Goal: Task Accomplishment & Management: Use online tool/utility

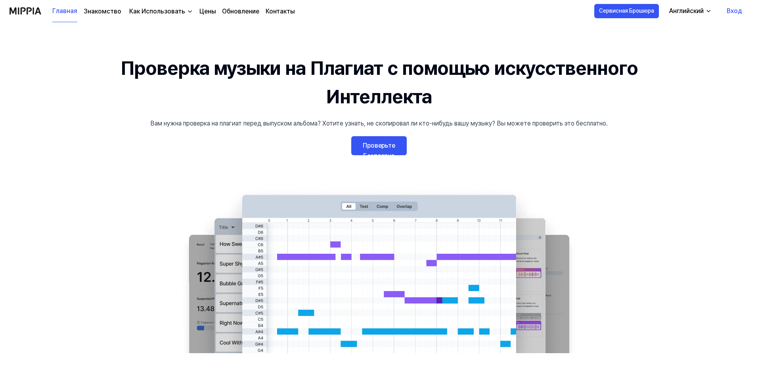
click at [393, 147] on link "Проверьте Бесплатно" at bounding box center [378, 145] width 55 height 19
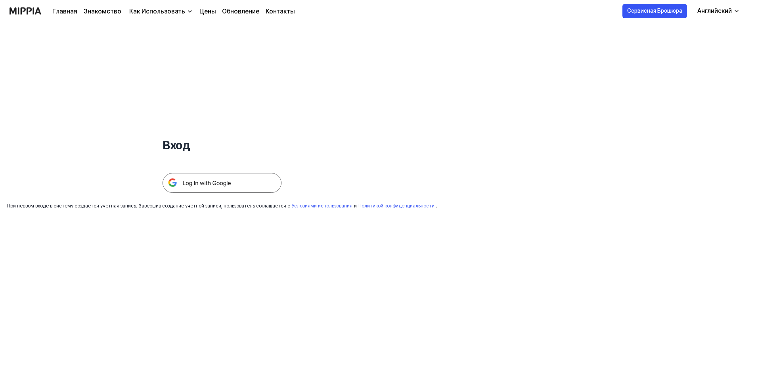
click at [235, 185] on img at bounding box center [221, 183] width 119 height 20
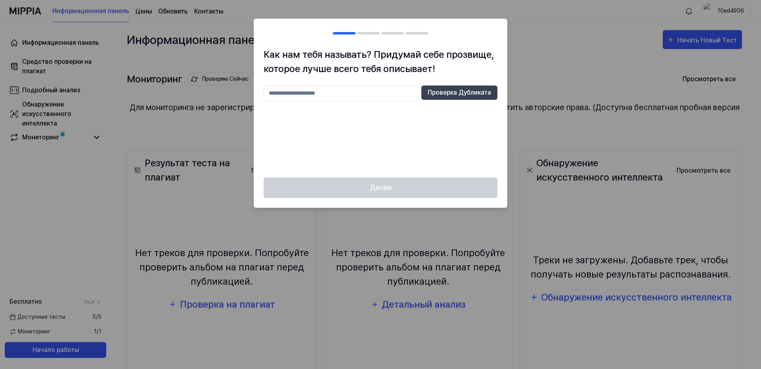
click at [370, 92] on input "text" at bounding box center [340, 94] width 155 height 16
type input "*******"
click at [479, 89] on button "Проверка Дубликата" at bounding box center [459, 93] width 76 height 14
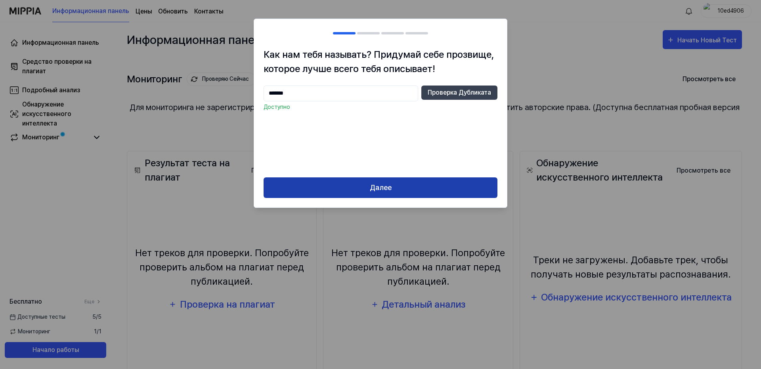
click at [369, 188] on button "Далее" at bounding box center [380, 188] width 234 height 21
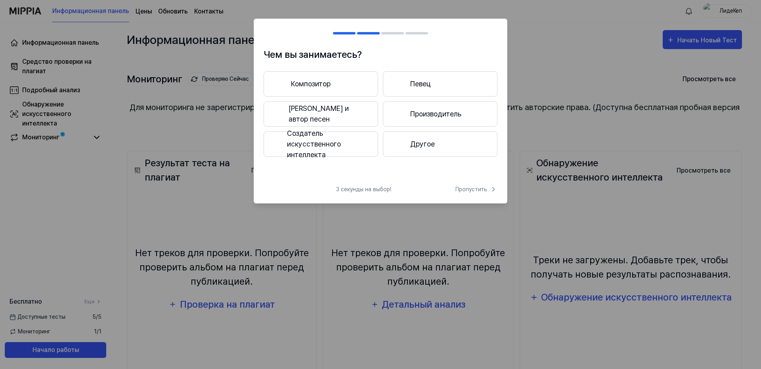
click at [336, 80] on button "Композитор" at bounding box center [320, 83] width 115 height 25
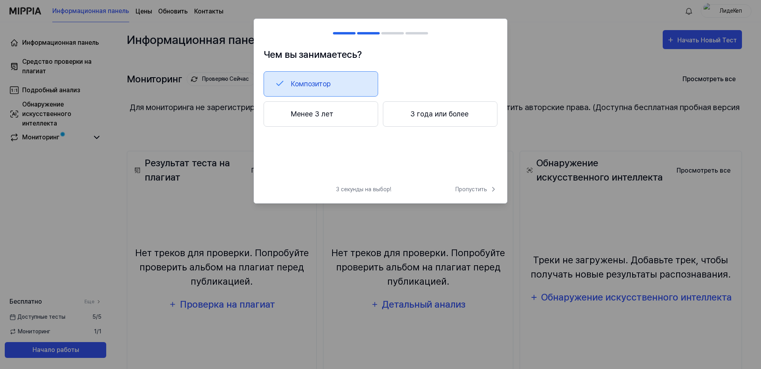
click at [398, 121] on button "3 года или более" at bounding box center [440, 113] width 115 height 25
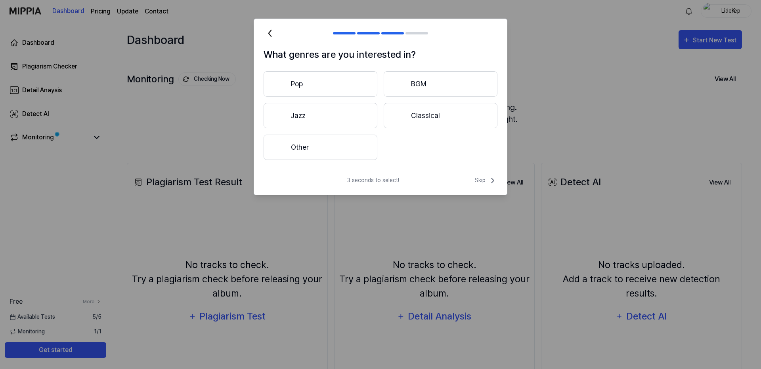
click at [345, 84] on button "Pop" at bounding box center [320, 83] width 114 height 25
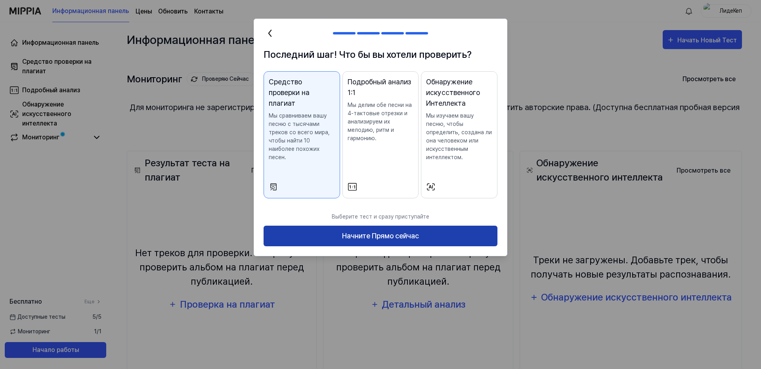
click at [374, 242] on button "Начните Прямо сейчас" at bounding box center [380, 236] width 234 height 21
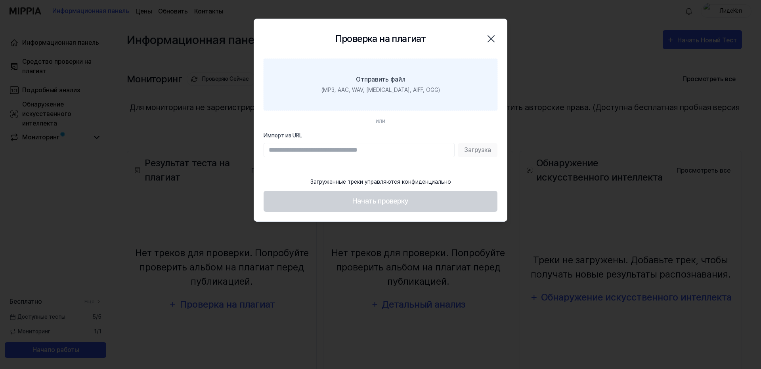
click at [385, 81] on div "Отправить файл" at bounding box center [381, 80] width 50 height 10
click at [0, 0] on input "Отправить файл (MP3, AAC, WAV, FLAC, AIFF, OGG)" at bounding box center [0, 0] width 0 height 0
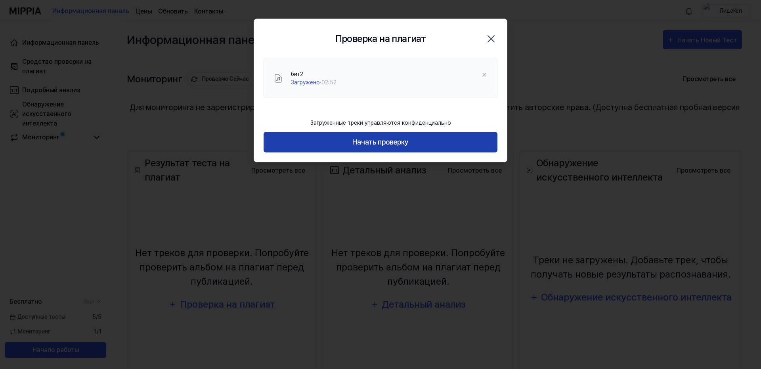
click at [353, 139] on button "Начать проверку" at bounding box center [380, 142] width 234 height 21
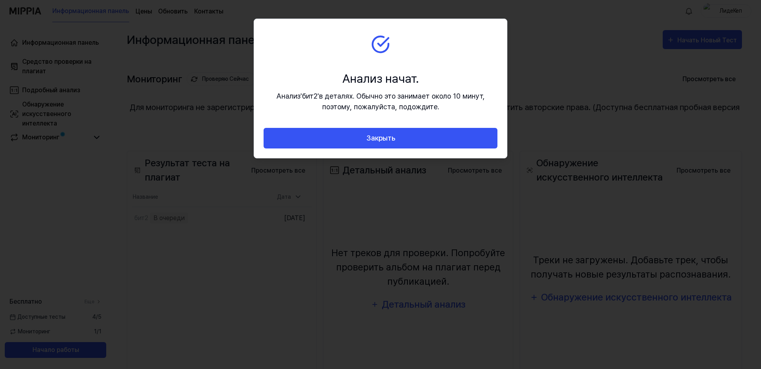
click at [367, 127] on section "Анализ начат. Анализ ' бит2 ' в деталях. Обычно это занимает около 10 минут, по…" at bounding box center [380, 73] width 253 height 109
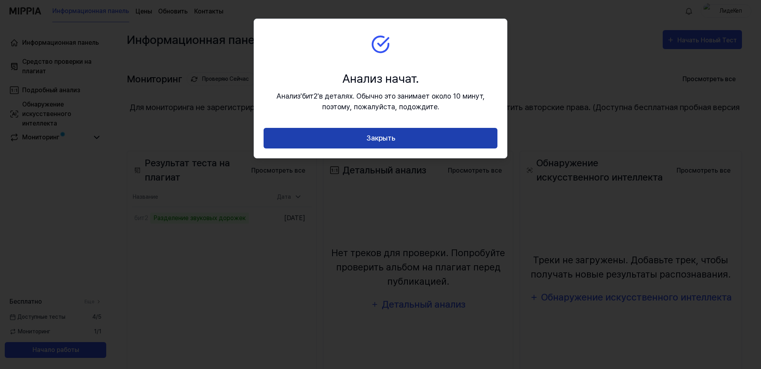
click at [369, 134] on button "Закрыть" at bounding box center [380, 138] width 234 height 21
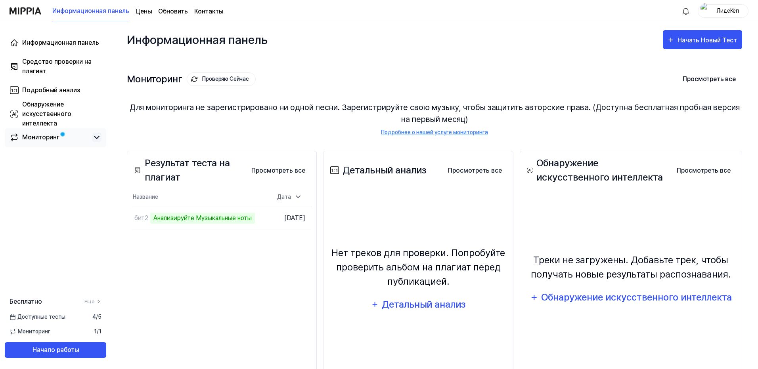
click at [94, 136] on icon at bounding box center [97, 138] width 10 height 10
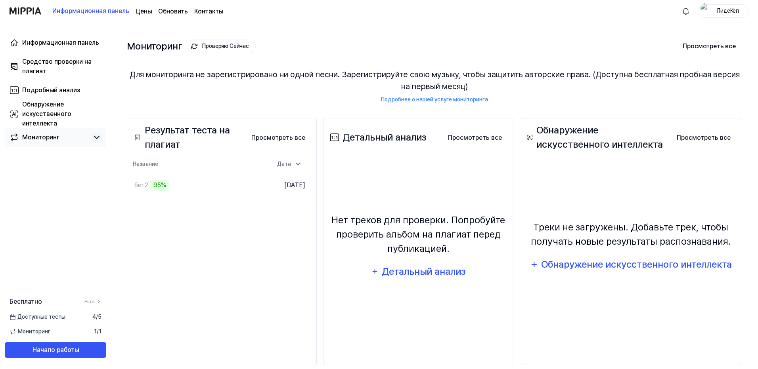
scroll to position [45, 0]
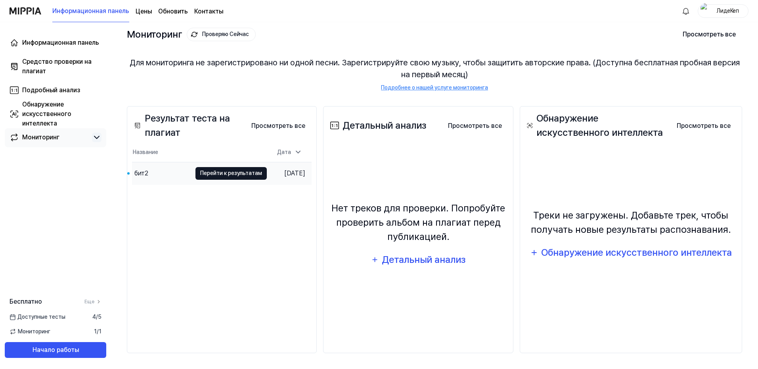
click at [221, 172] on button "Перейти к результатам" at bounding box center [230, 173] width 71 height 13
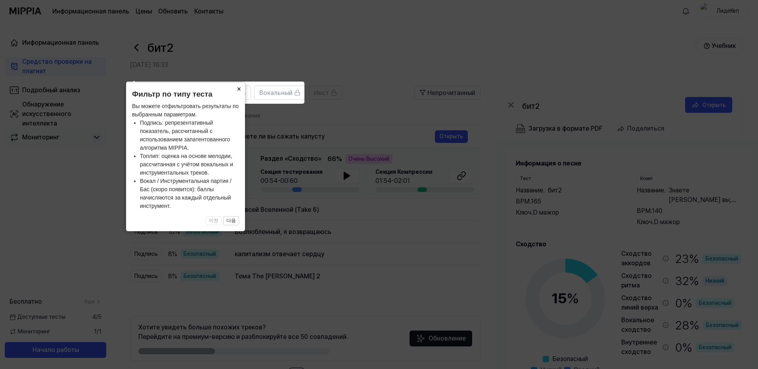
click at [239, 89] on button "×" at bounding box center [238, 88] width 13 height 11
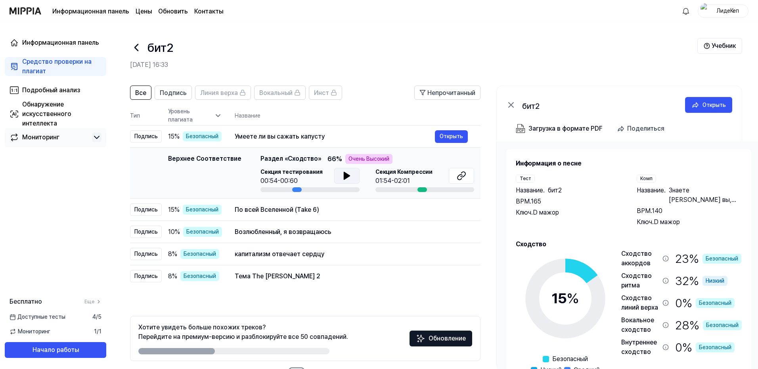
click at [345, 173] on icon at bounding box center [347, 176] width 10 height 10
click at [344, 175] on icon at bounding box center [347, 176] width 10 height 10
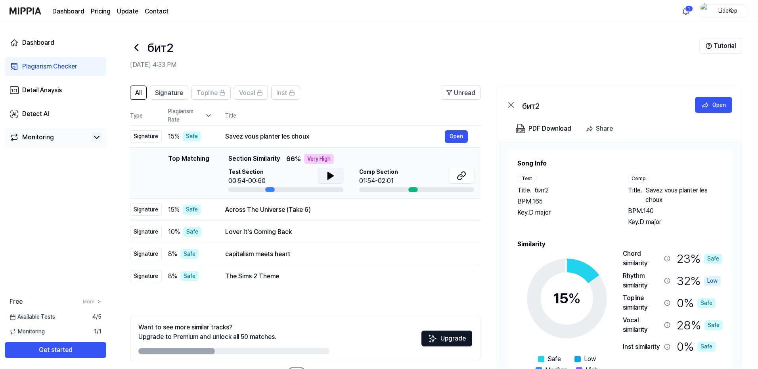
click at [333, 173] on icon at bounding box center [331, 176] width 10 height 10
click at [333, 174] on icon at bounding box center [331, 176] width 10 height 10
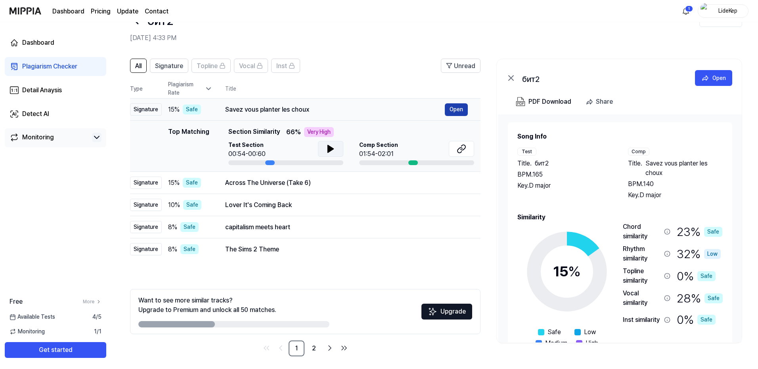
scroll to position [30, 0]
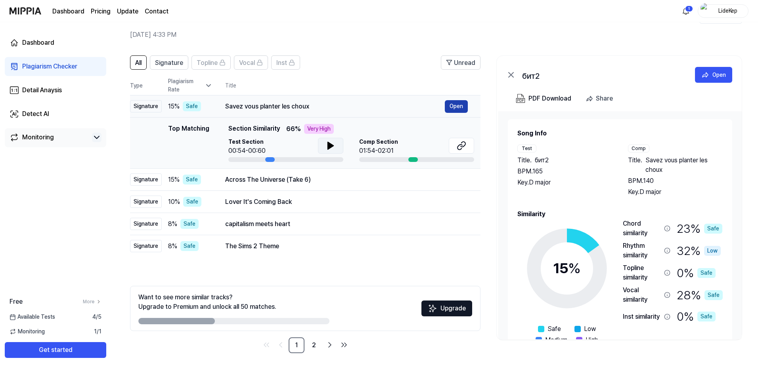
click at [457, 105] on button "Open" at bounding box center [456, 106] width 23 height 13
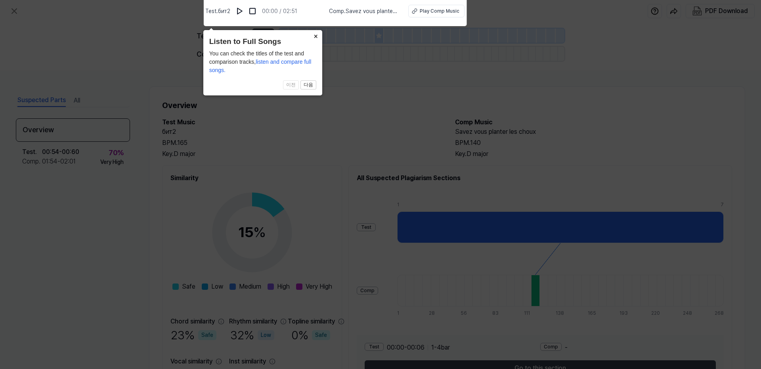
click at [316, 34] on button "×" at bounding box center [315, 35] width 13 height 11
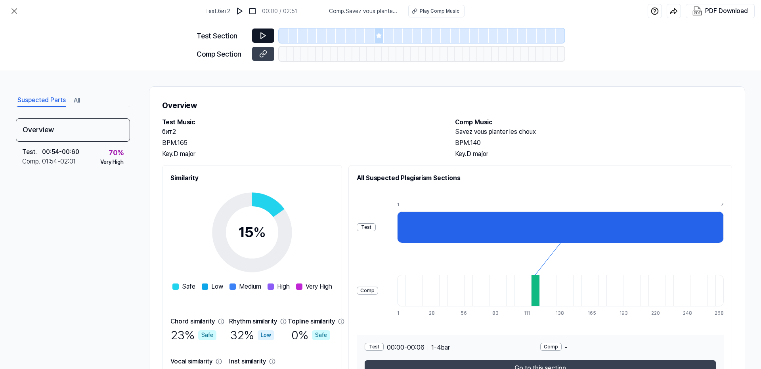
click at [270, 31] on button at bounding box center [263, 36] width 22 height 14
click at [258, 37] on button at bounding box center [263, 36] width 22 height 14
click at [277, 45] on div "Test Section Comp Section" at bounding box center [381, 46] width 368 height 48
click at [267, 43] on div "Test Section Comp Section" at bounding box center [381, 46] width 368 height 48
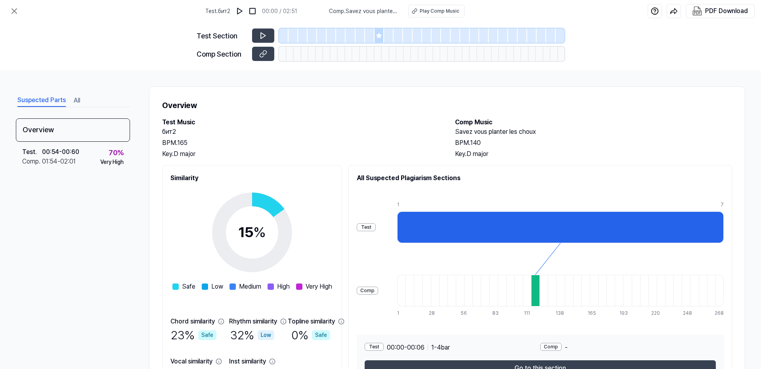
click at [267, 43] on div "Test Section Comp Section" at bounding box center [381, 46] width 368 height 48
click at [13, 9] on icon at bounding box center [15, 11] width 10 height 10
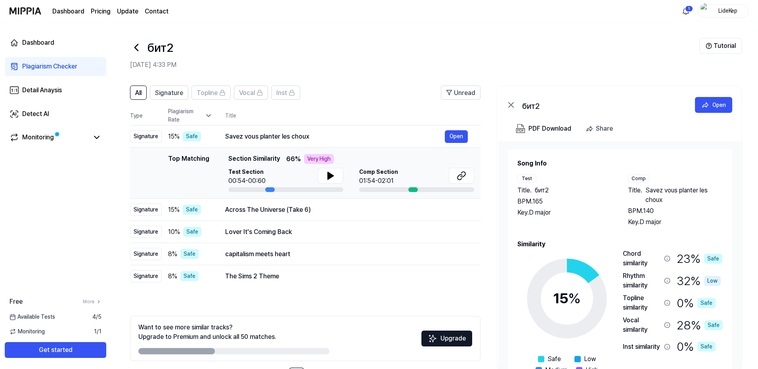
click at [139, 46] on icon at bounding box center [136, 47] width 13 height 13
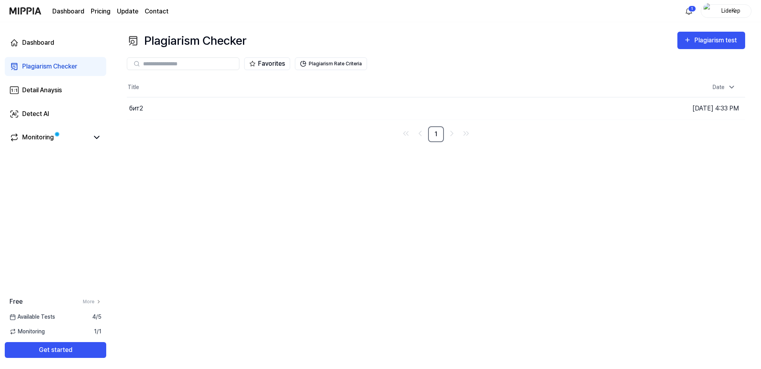
click at [45, 71] on link "Plagiarism Checker" at bounding box center [55, 66] width 101 height 19
click at [733, 36] on div "Plagiarism test" at bounding box center [716, 40] width 44 height 10
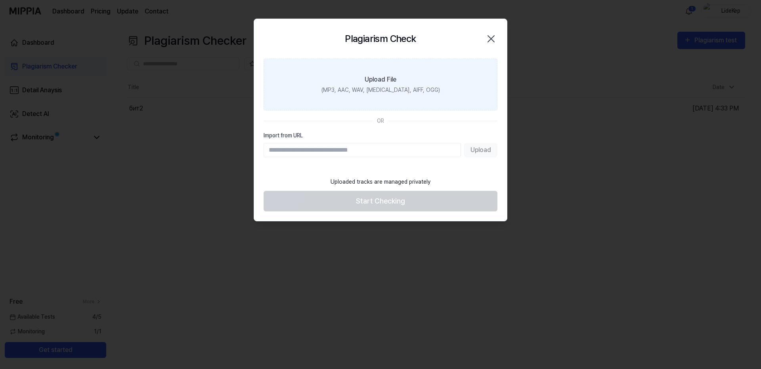
click at [385, 76] on div "Upload File" at bounding box center [381, 80] width 32 height 10
click at [0, 0] on input "Upload File (MP3, AAC, WAV, FLAC, AIFF, OGG)" at bounding box center [0, 0] width 0 height 0
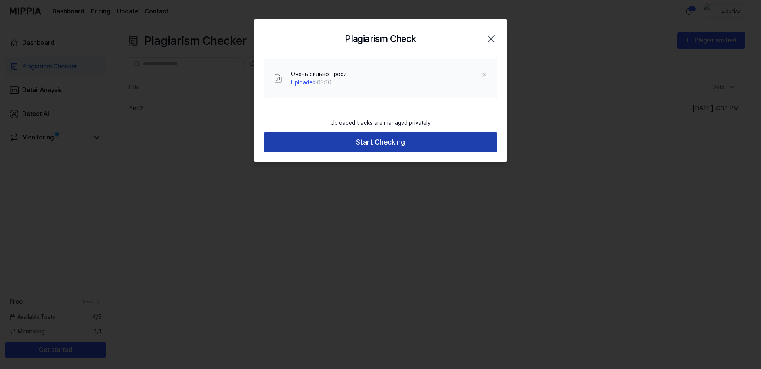
click at [448, 145] on button "Start Checking" at bounding box center [380, 142] width 234 height 21
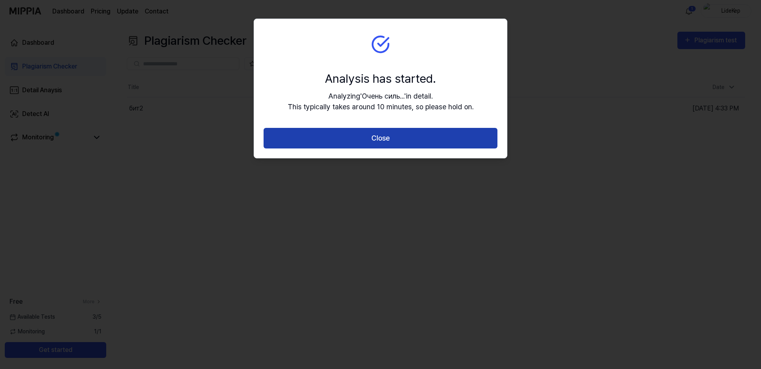
click at [405, 134] on button "Close" at bounding box center [380, 138] width 234 height 21
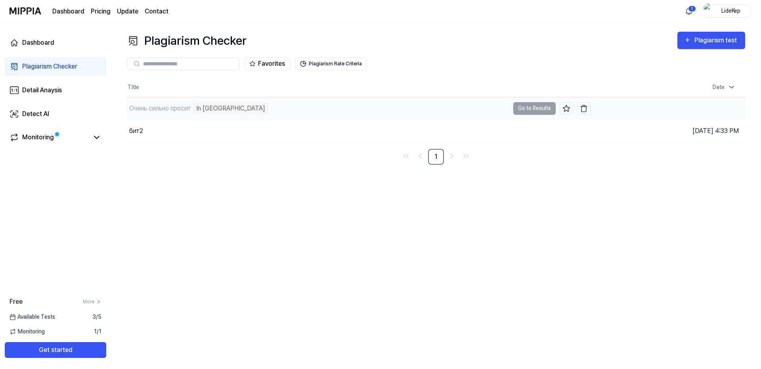
click at [338, 104] on div "Очень сильно просит In Queue" at bounding box center [318, 108] width 382 height 22
click at [162, 107] on div "Очень сильно просит" at bounding box center [160, 109] width 62 height 10
click at [720, 107] on td "Aug 29, 2025, 4:41 PM" at bounding box center [667, 108] width 155 height 23
click at [424, 271] on div "Plagiarism Checker Plagiarism test Plagiarism Checker Detail Analysis Detect AI…" at bounding box center [436, 195] width 650 height 347
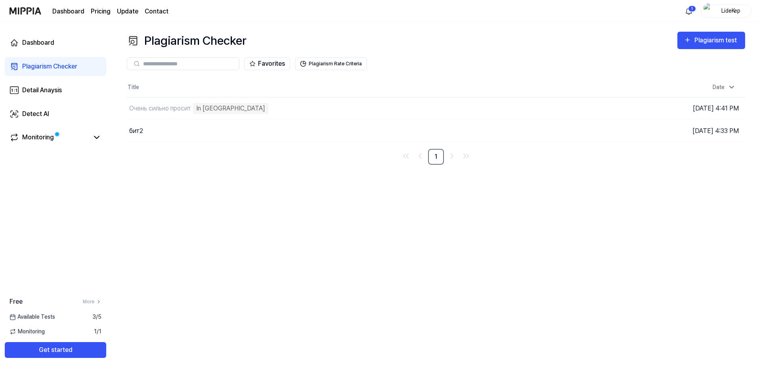
click at [46, 67] on div "Plagiarism Checker" at bounding box center [49, 67] width 55 height 10
click at [34, 137] on div "Monitoring" at bounding box center [38, 138] width 32 height 10
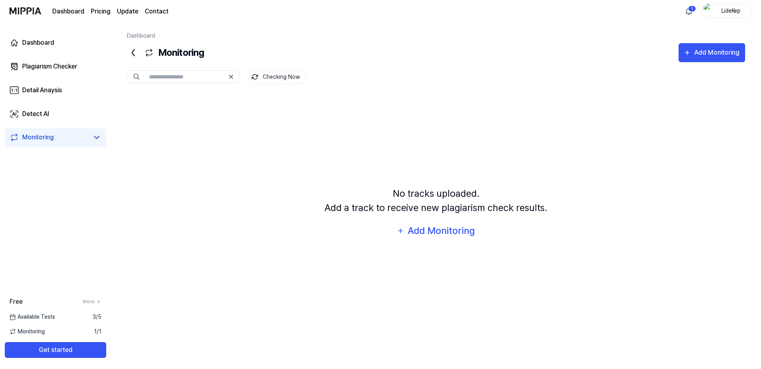
click at [96, 137] on icon at bounding box center [96, 137] width 5 height 2
click at [45, 72] on link "Plagiarism Checker" at bounding box center [55, 66] width 101 height 19
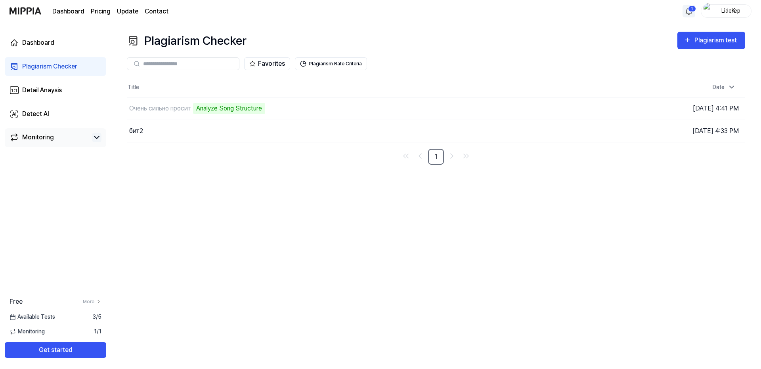
click at [690, 8] on html "Dashboard Pricing Update Contact 1 LideKep Dashboard Plagiarism Checker Detail …" at bounding box center [380, 184] width 761 height 369
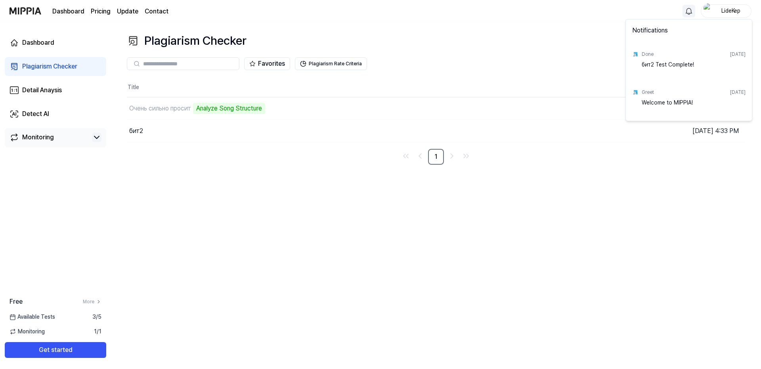
click at [690, 8] on html "Dashboard Pricing Update Contact LideKep Dashboard Plagiarism Checker Detail An…" at bounding box center [380, 184] width 761 height 369
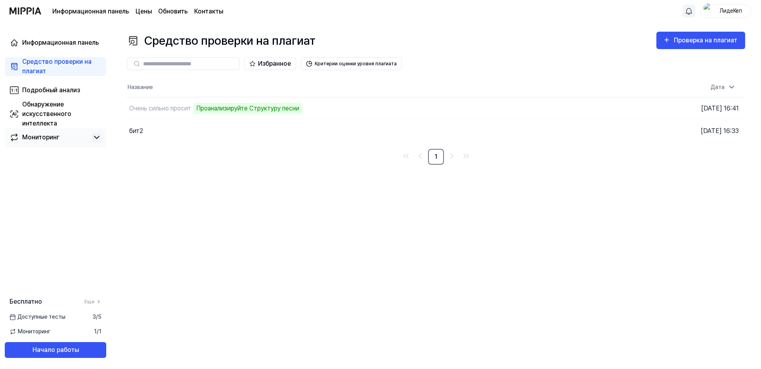
click at [539, 251] on div "Средство проверки на плагиат Проверка на плагиат Plagiarism Checker Detail Anal…" at bounding box center [436, 195] width 650 height 347
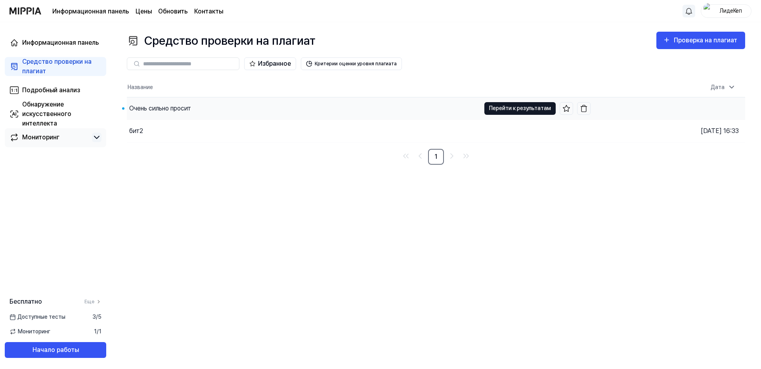
click at [534, 110] on button "Перейти к результатам" at bounding box center [519, 108] width 71 height 13
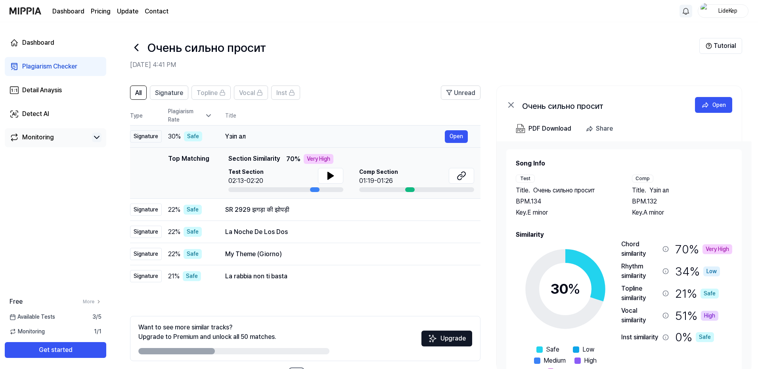
click at [245, 135] on div "Үзіп ал" at bounding box center [335, 137] width 220 height 10
click at [453, 134] on button "Open" at bounding box center [456, 136] width 23 height 13
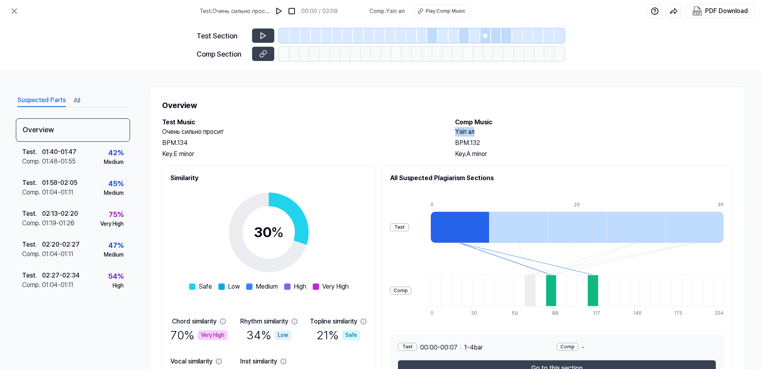
drag, startPoint x: 473, startPoint y: 132, endPoint x: 446, endPoint y: 133, distance: 27.0
click at [446, 133] on div "Test Music Очень сильно просит BPM. 134 Key. E minor Comp Music Үзіп ал BPM. 13…" at bounding box center [447, 138] width 570 height 41
